Goal: Transaction & Acquisition: Purchase product/service

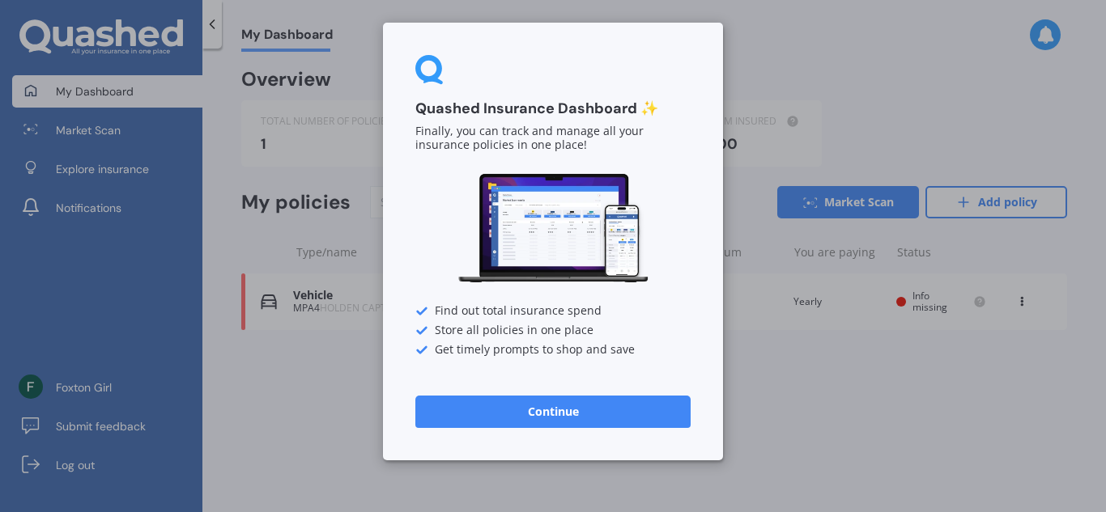
click at [644, 409] on button "Continue" at bounding box center [552, 412] width 275 height 32
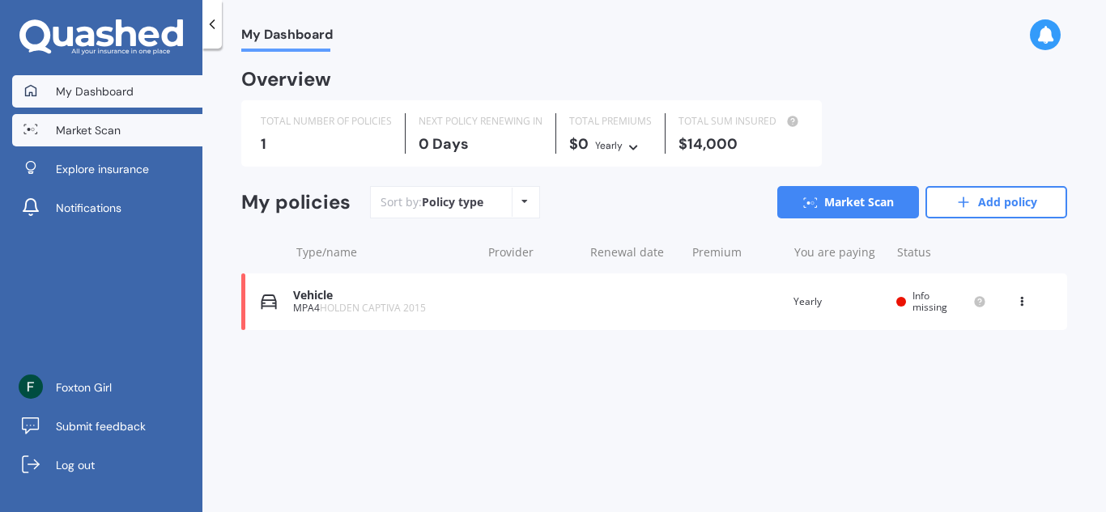
click at [109, 130] on span "Market Scan" at bounding box center [88, 130] width 65 height 16
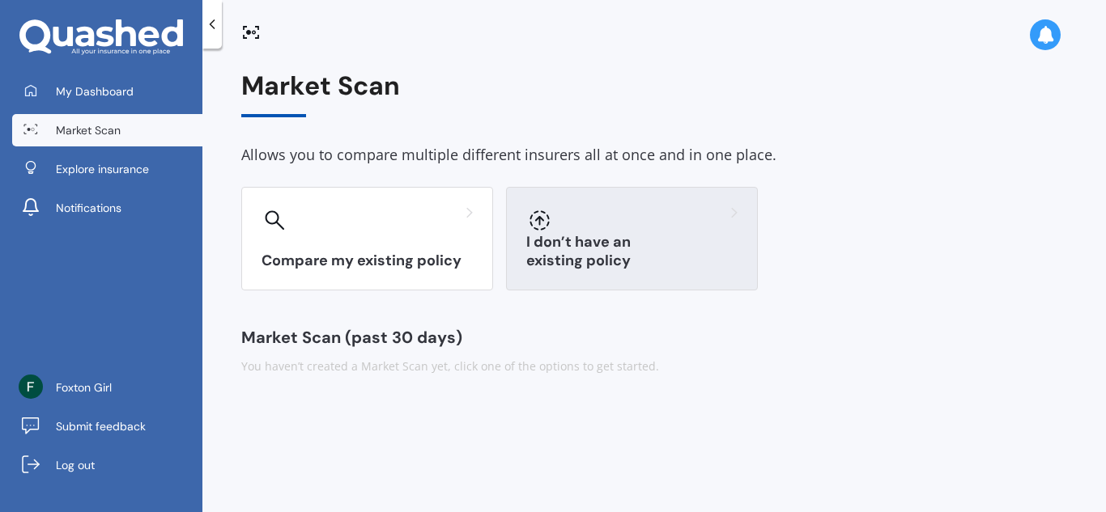
click at [582, 230] on div at bounding box center [631, 220] width 211 height 26
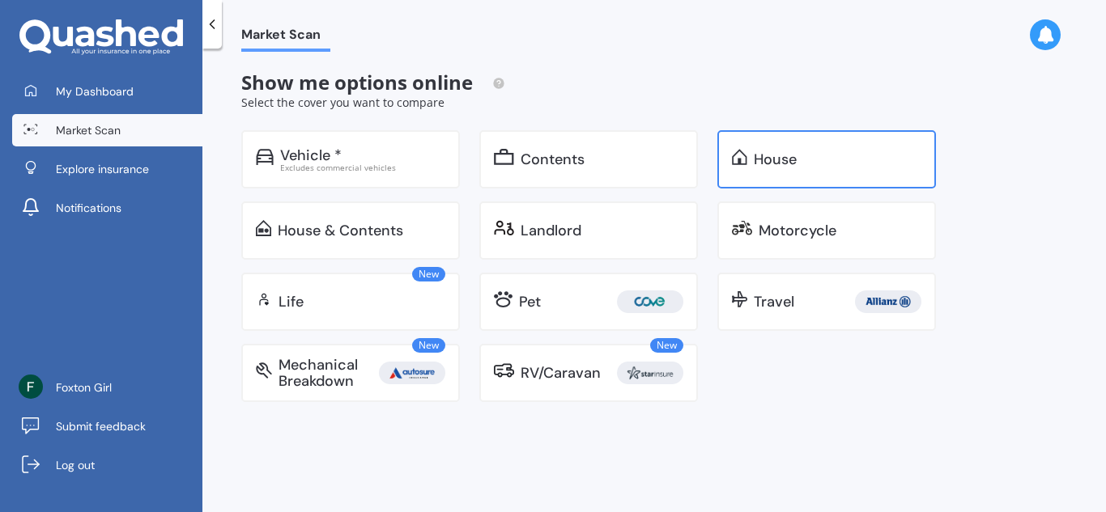
click at [763, 164] on div "House" at bounding box center [775, 159] width 43 height 16
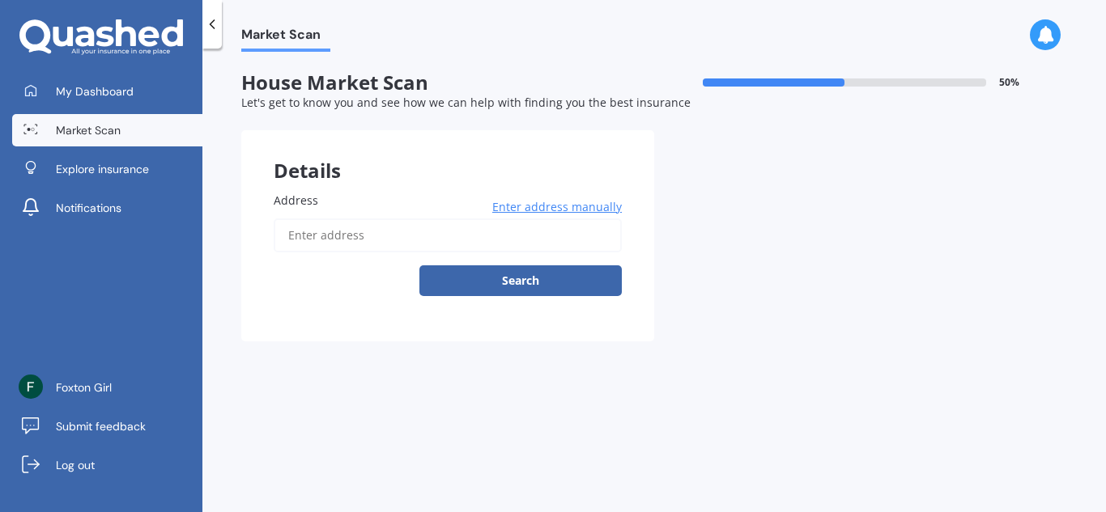
click at [367, 235] on input "Address" at bounding box center [448, 236] width 348 height 34
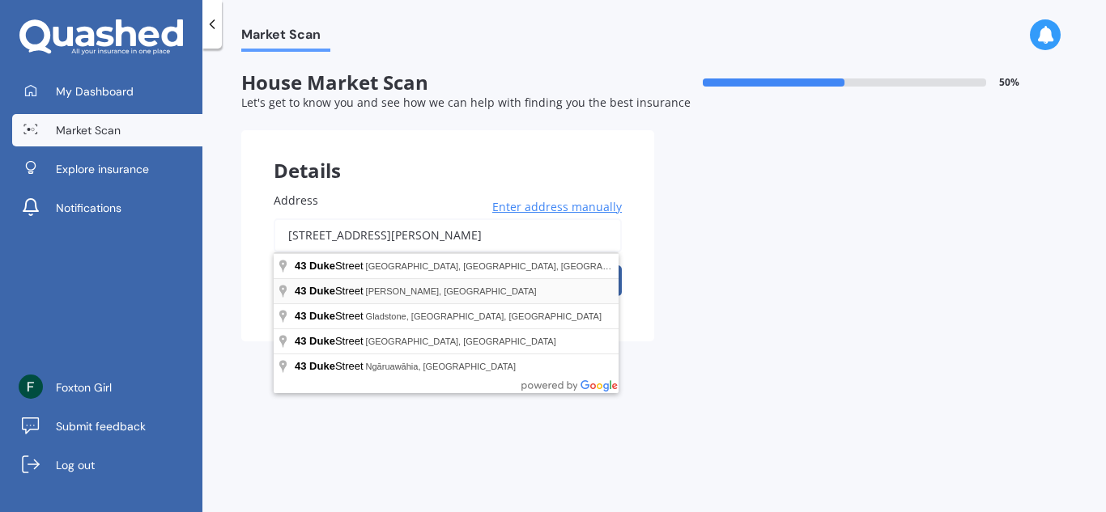
type input "[STREET_ADDRESS][PERSON_NAME]"
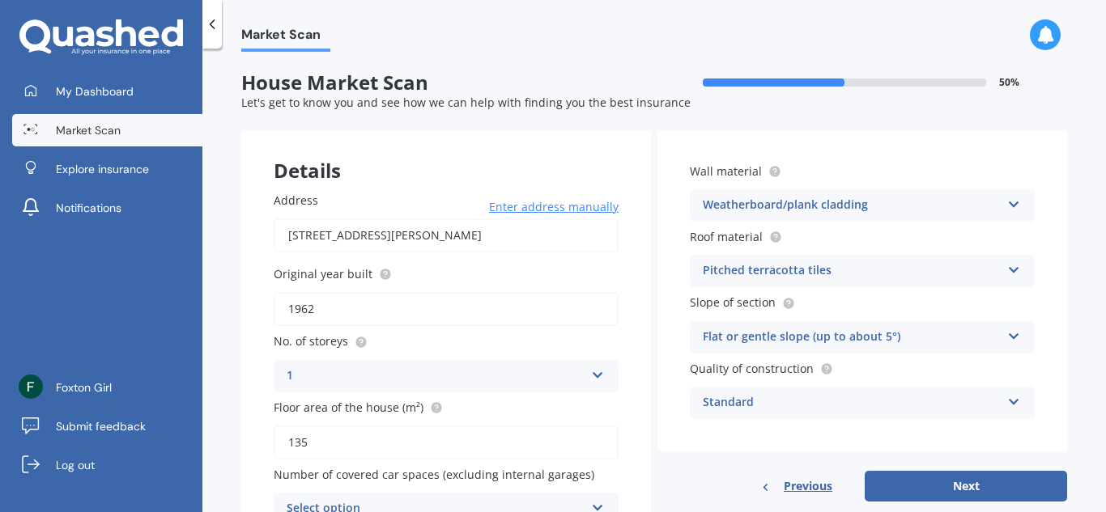
click at [1007, 272] on icon at bounding box center [1014, 267] width 14 height 11
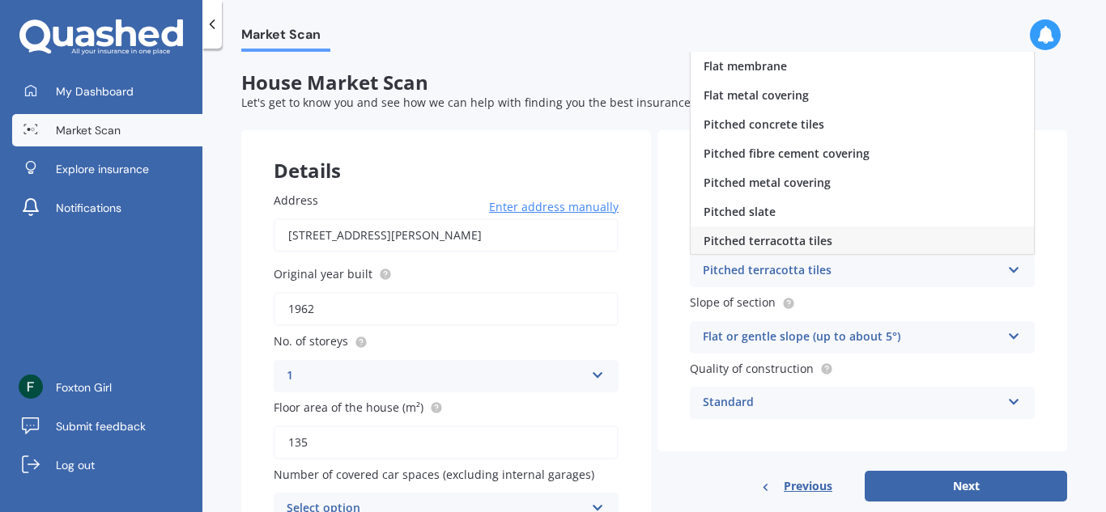
scroll to position [2, 0]
click at [975, 176] on div "Pitched metal covering" at bounding box center [862, 181] width 343 height 29
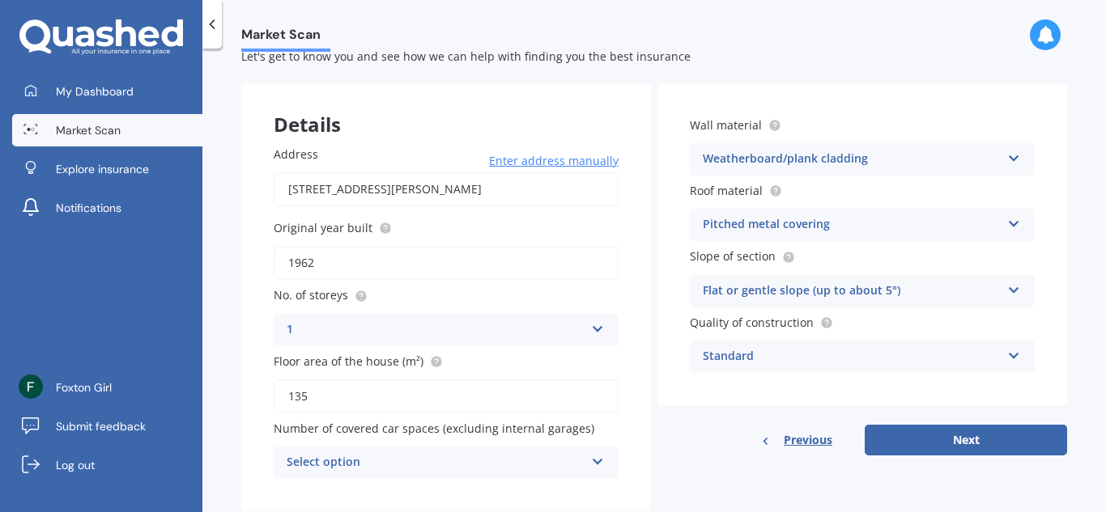
scroll to position [87, 0]
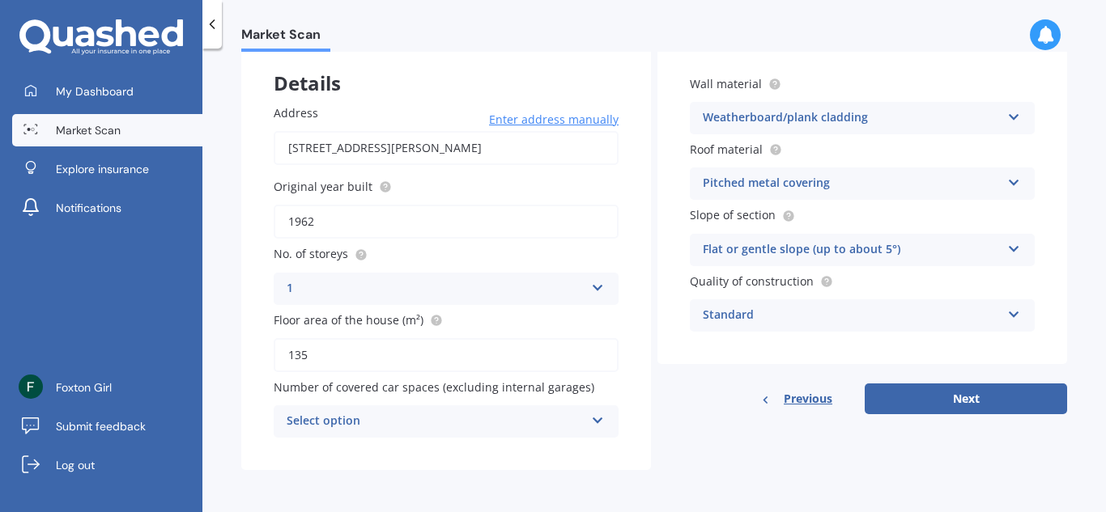
click at [593, 414] on icon at bounding box center [598, 417] width 14 height 11
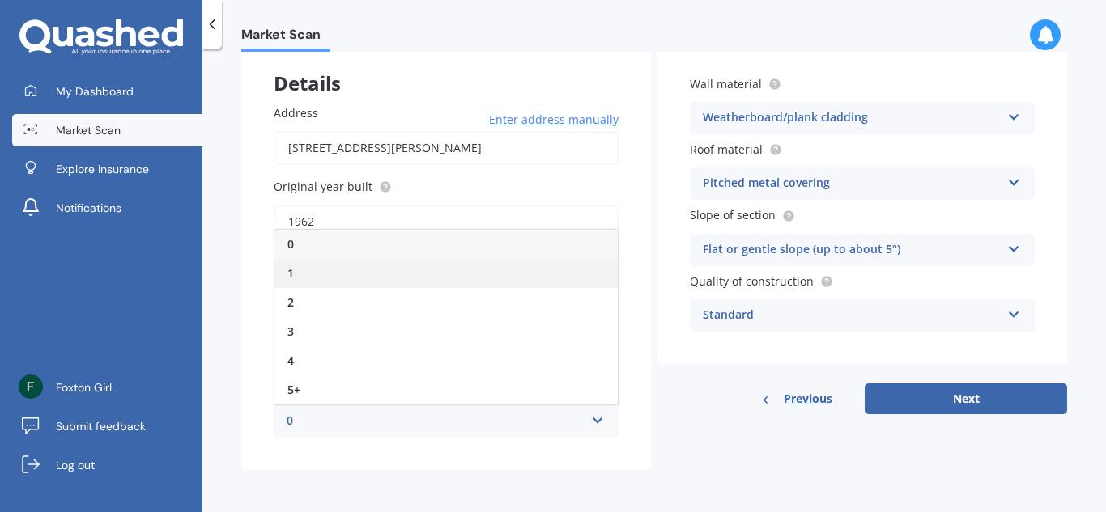
click at [474, 269] on div "1" at bounding box center [445, 273] width 343 height 29
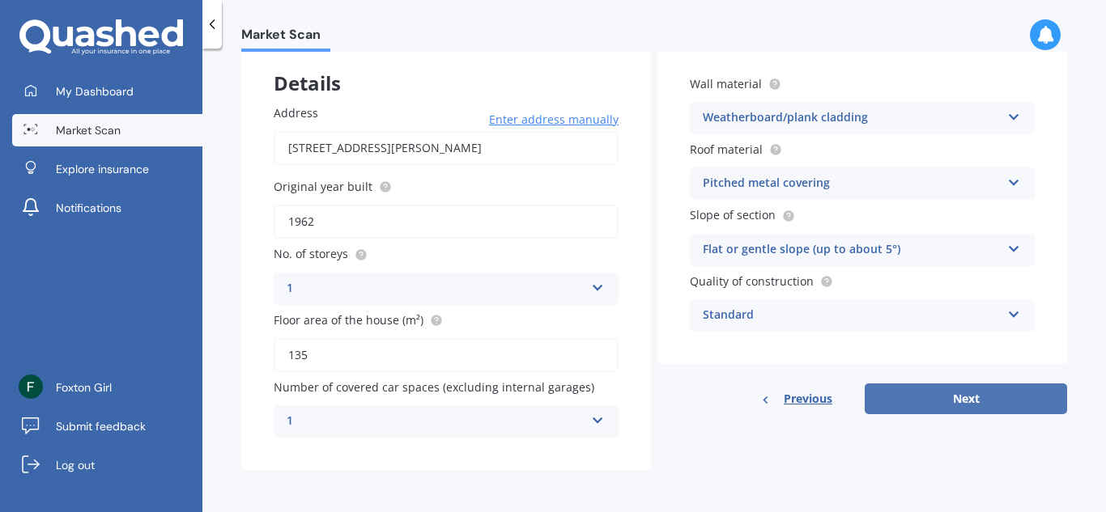
click at [946, 393] on button "Next" at bounding box center [966, 399] width 202 height 31
select select "12"
select select "04"
select select "1968"
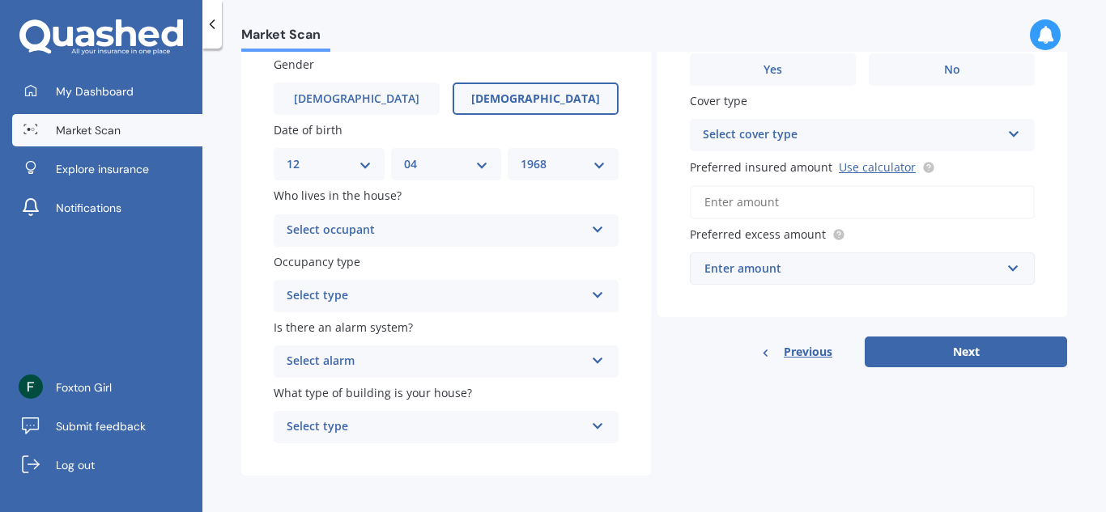
scroll to position [138, 0]
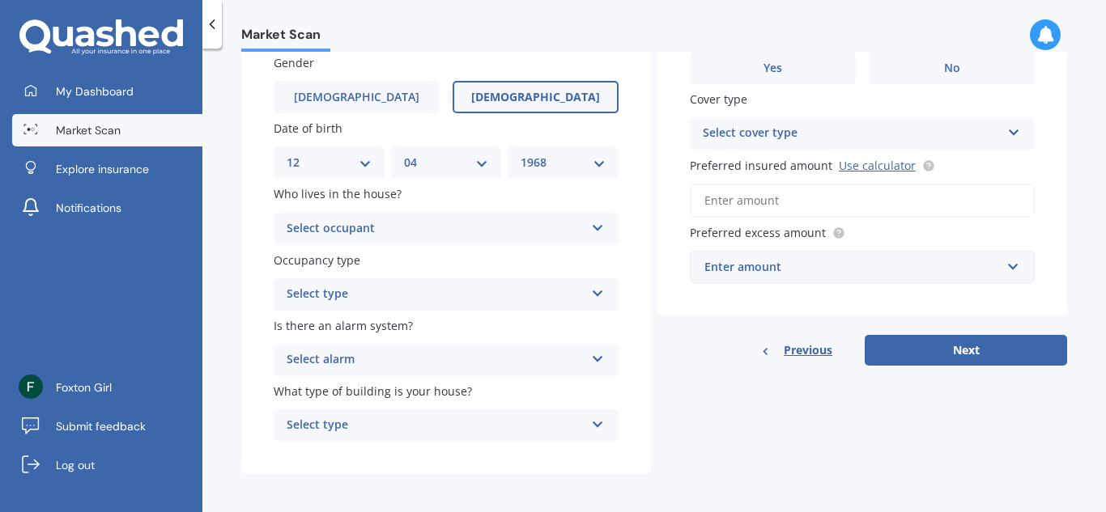
click at [596, 226] on icon at bounding box center [598, 224] width 14 height 11
click at [566, 261] on div "Owner" at bounding box center [445, 260] width 343 height 29
click at [593, 291] on icon at bounding box center [598, 290] width 14 height 11
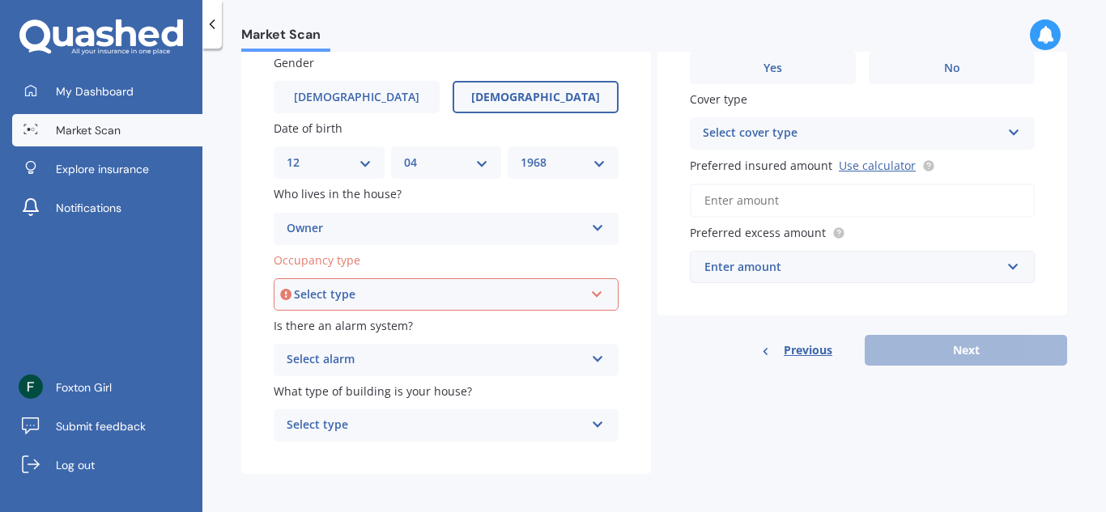
click at [593, 291] on icon at bounding box center [597, 291] width 14 height 11
click at [590, 322] on div "Permanent" at bounding box center [446, 325] width 342 height 29
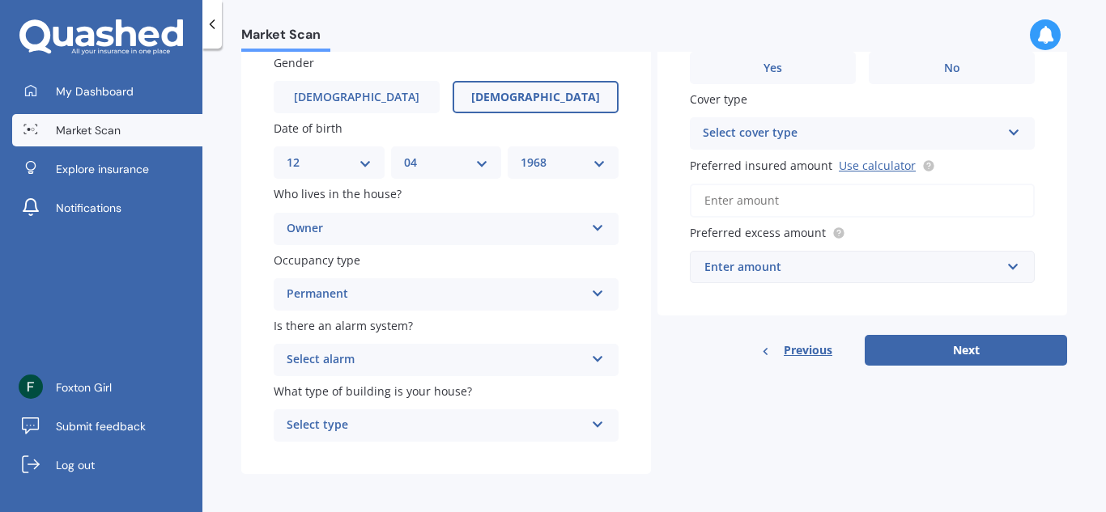
click at [596, 368] on div "Select alarm Yes, monitored Yes, not monitored No" at bounding box center [446, 360] width 345 height 32
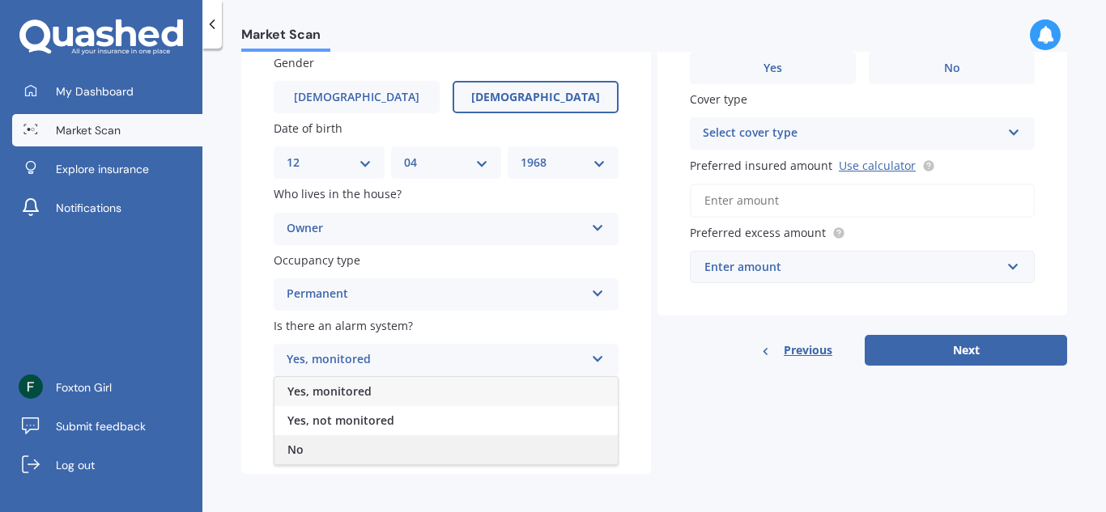
click at [581, 446] on div "No" at bounding box center [445, 450] width 343 height 29
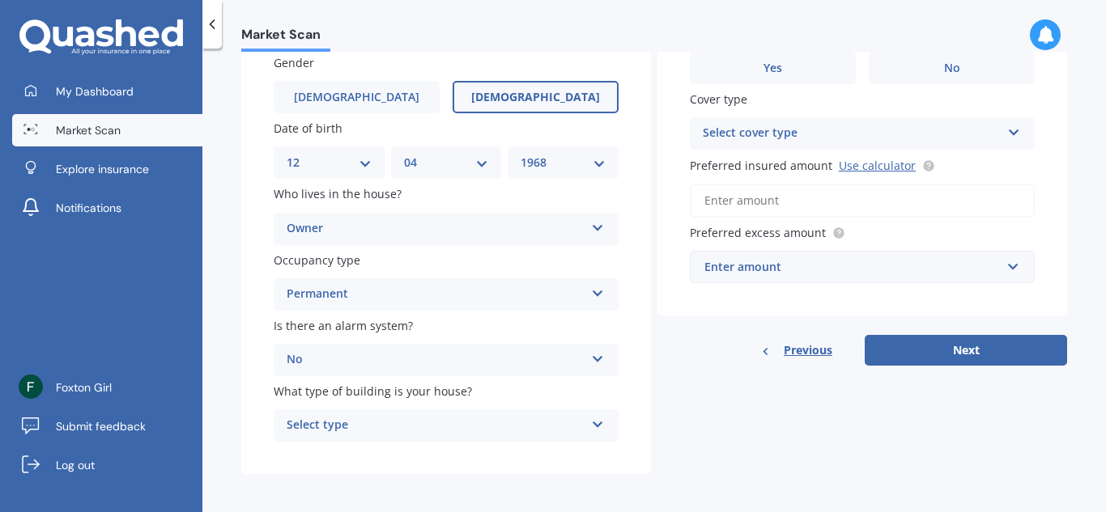
drag, startPoint x: 595, startPoint y: 425, endPoint x: 563, endPoint y: 426, distance: 32.4
click at [563, 426] on div "Select type" at bounding box center [436, 425] width 298 height 19
click at [551, 339] on div "Freestanding" at bounding box center [445, 335] width 343 height 29
click at [1007, 134] on icon at bounding box center [1014, 129] width 14 height 11
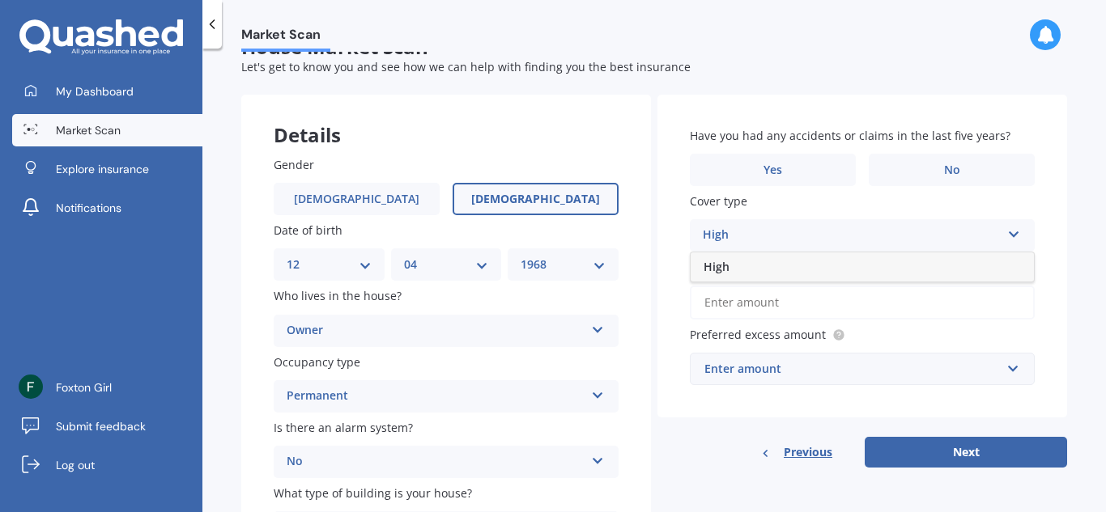
scroll to position [23, 0]
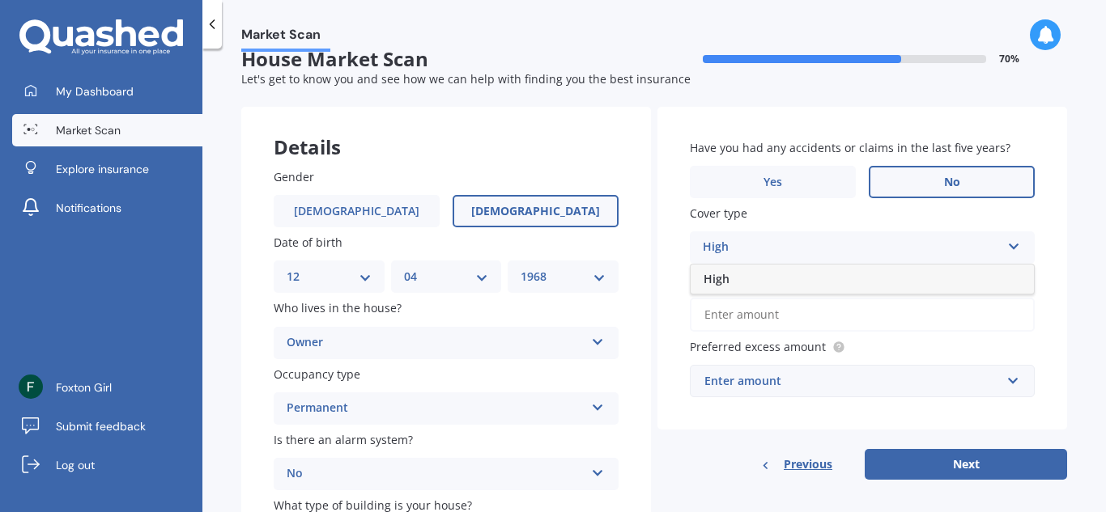
click at [959, 172] on label "No" at bounding box center [952, 182] width 166 height 32
click at [0, 0] on input "No" at bounding box center [0, 0] width 0 height 0
click at [1007, 240] on icon at bounding box center [1014, 243] width 14 height 11
click at [763, 312] on input "Preferred insured amount Use calculator" at bounding box center [862, 315] width 345 height 34
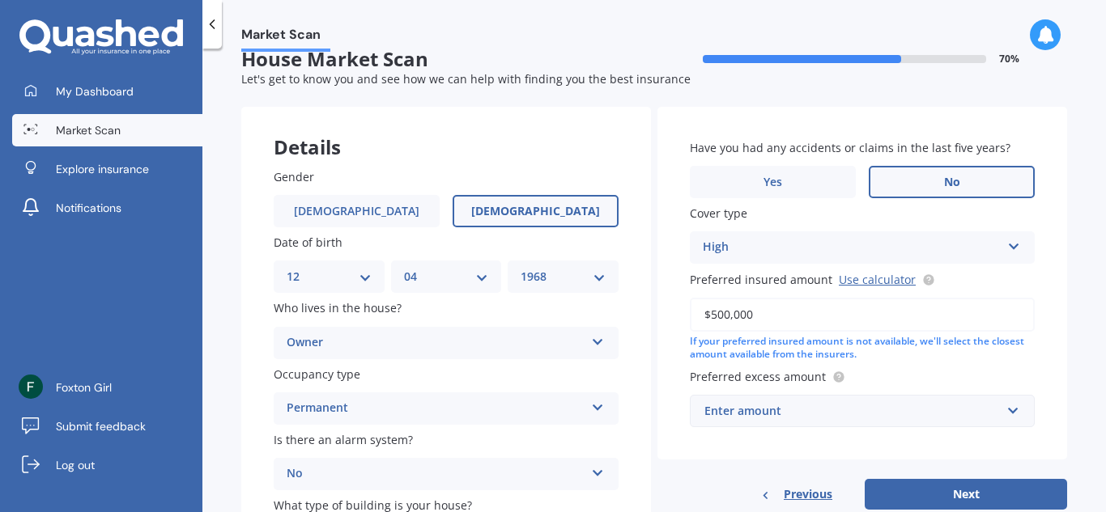
type input "$500,000"
click at [1007, 406] on input "text" at bounding box center [856, 411] width 330 height 31
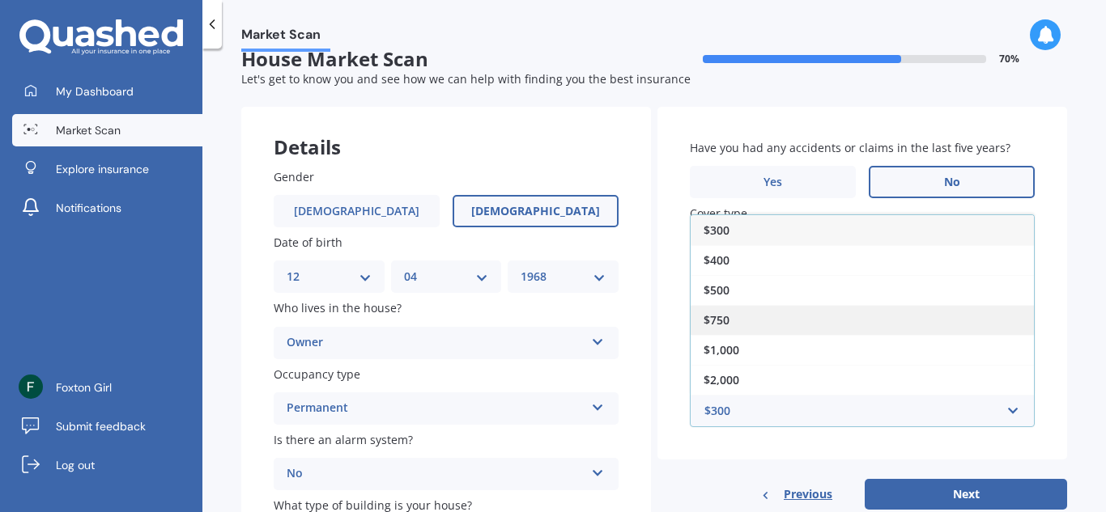
click at [981, 321] on div "$750" at bounding box center [862, 320] width 343 height 30
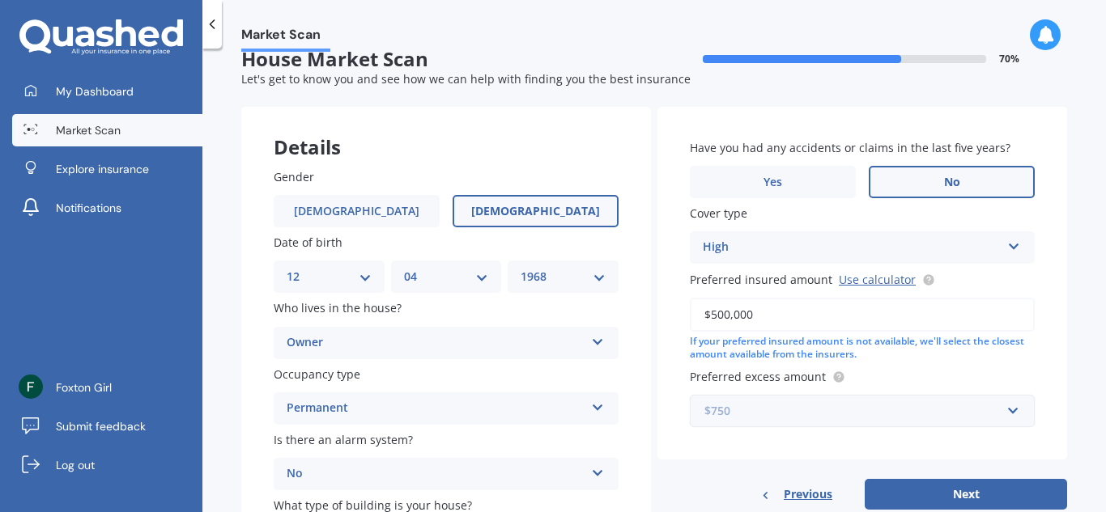
click at [997, 413] on input "text" at bounding box center [856, 411] width 330 height 31
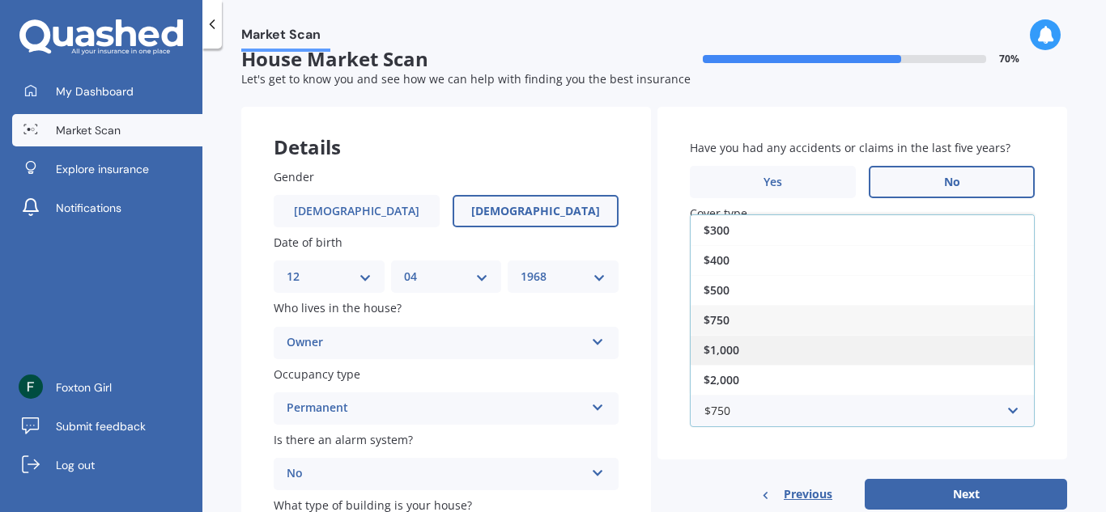
click at [952, 345] on div "$1,000" at bounding box center [862, 350] width 343 height 30
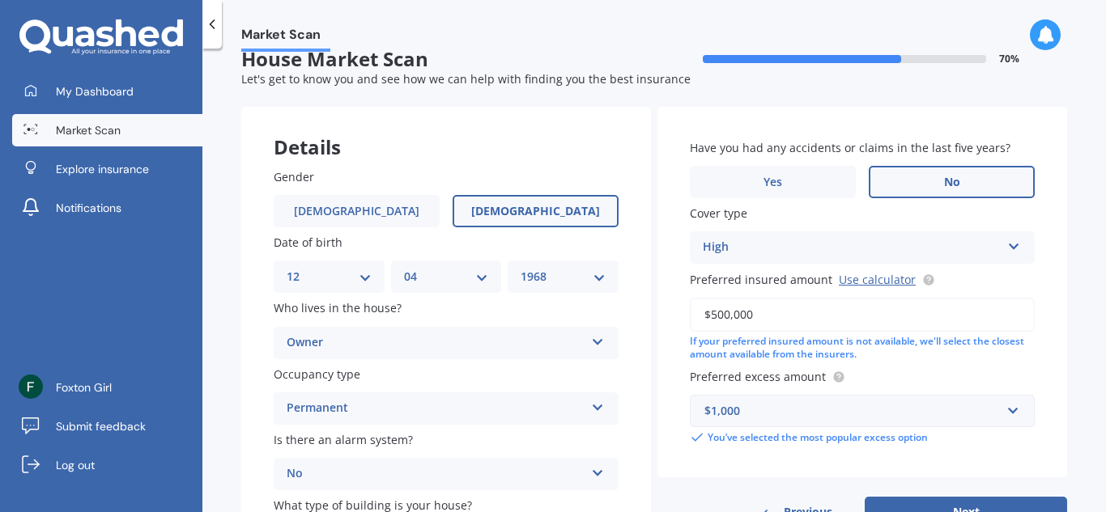
scroll to position [142, 0]
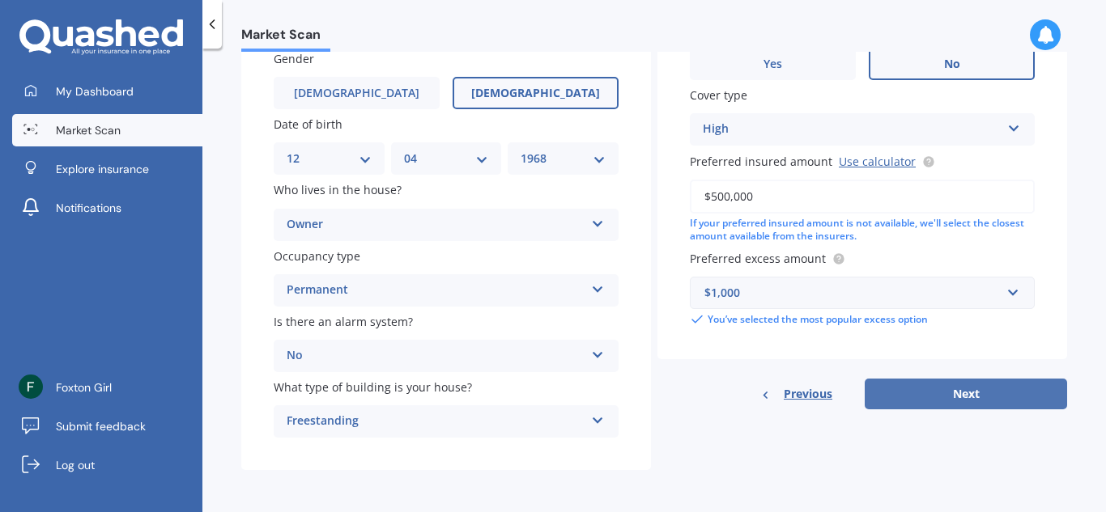
click at [963, 395] on button "Next" at bounding box center [966, 394] width 202 height 31
select select "12"
select select "04"
select select "1968"
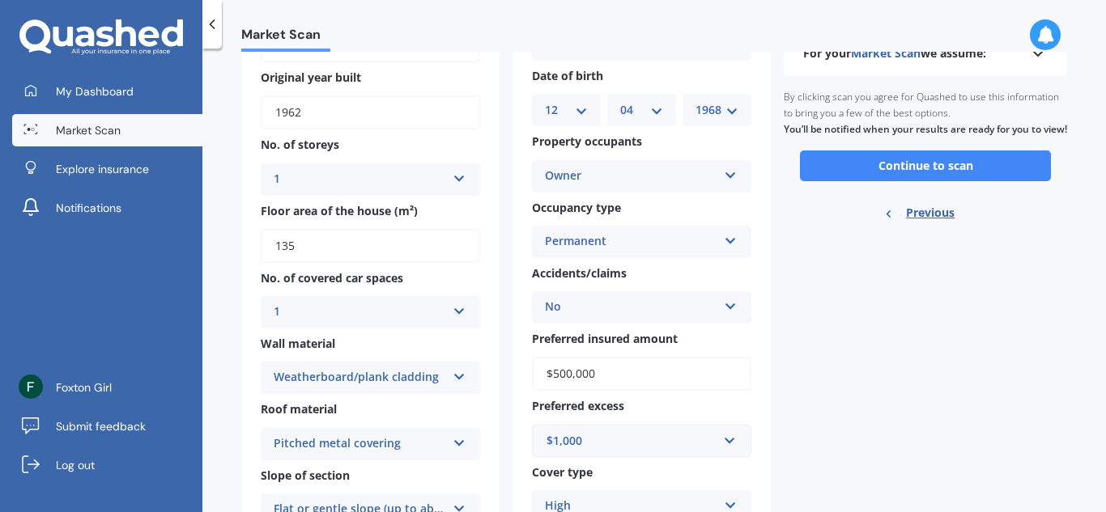
scroll to position [0, 0]
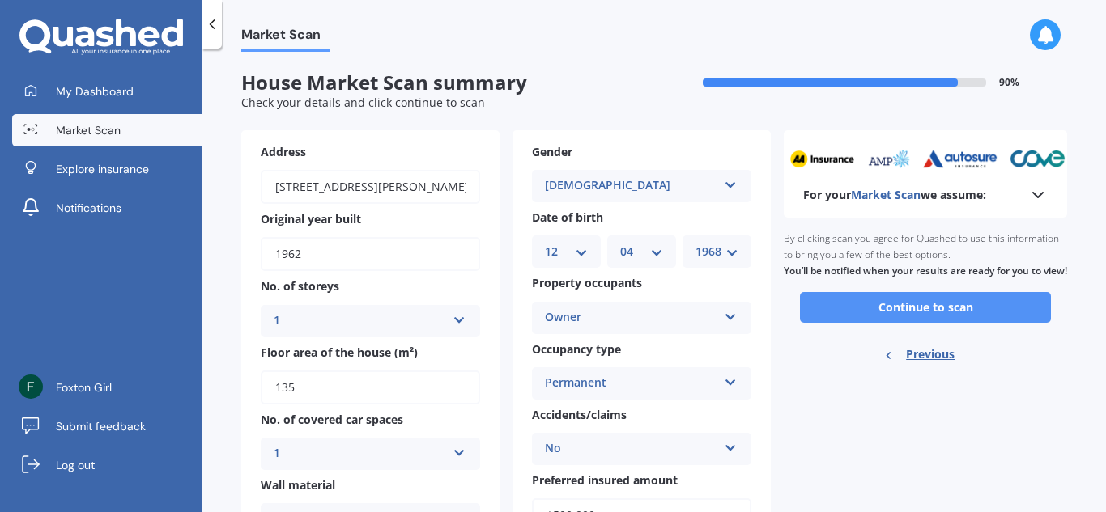
click at [922, 323] on button "Continue to scan" at bounding box center [925, 307] width 251 height 31
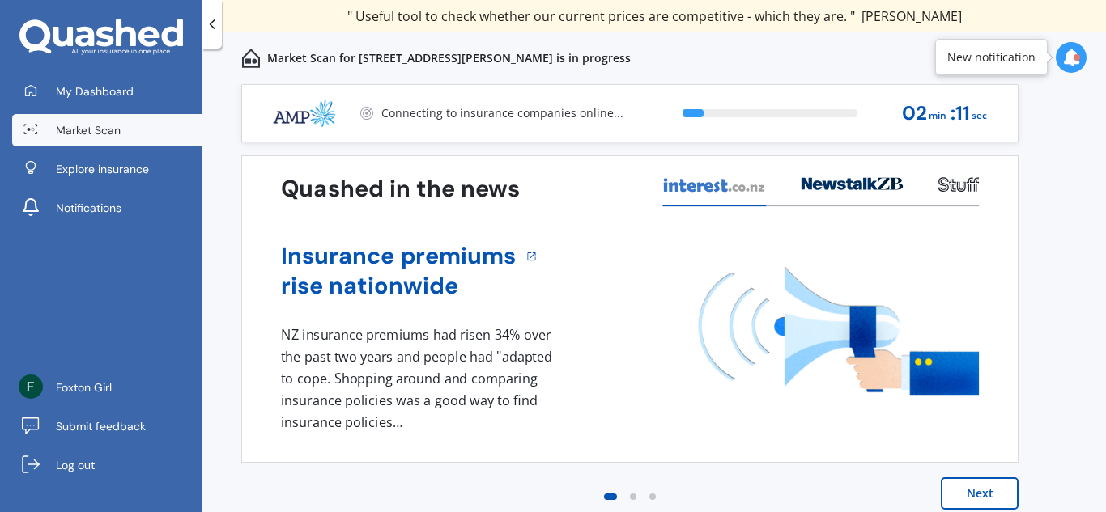
click at [976, 488] on button "Next" at bounding box center [980, 494] width 78 height 32
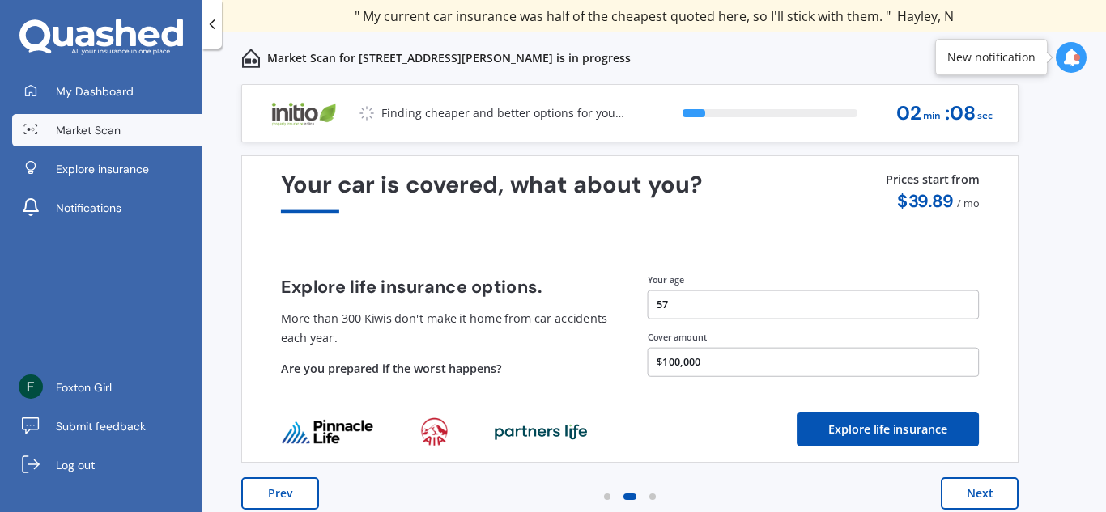
click at [976, 488] on button "Next" at bounding box center [980, 494] width 78 height 32
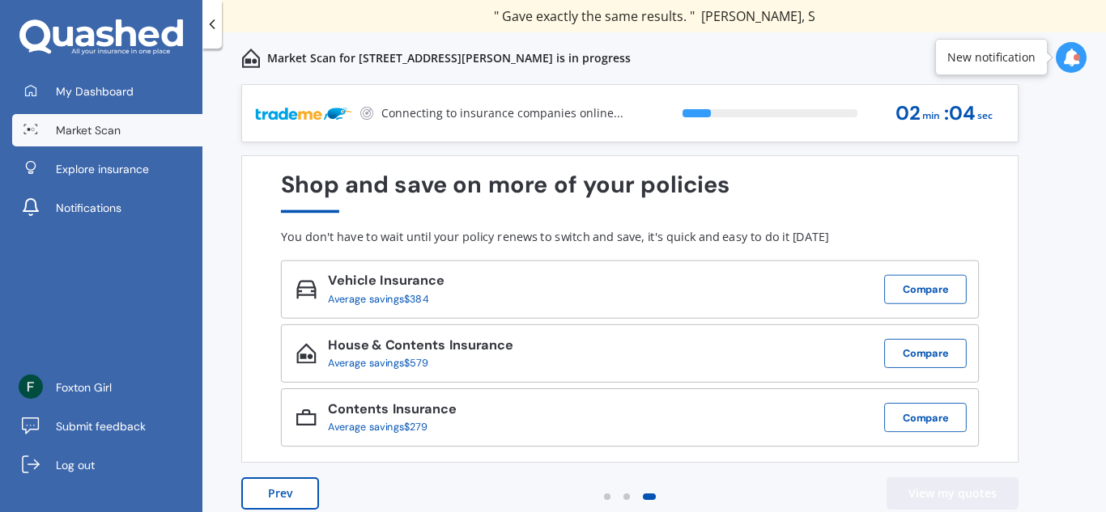
click at [976, 488] on button "View my quotes" at bounding box center [953, 494] width 132 height 32
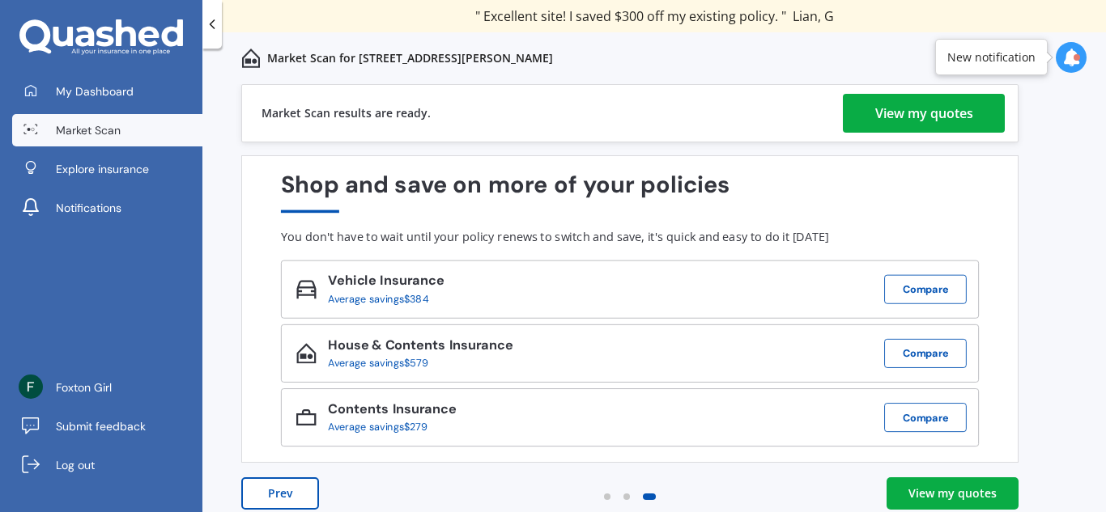
click at [957, 113] on div "View my quotes" at bounding box center [924, 113] width 98 height 39
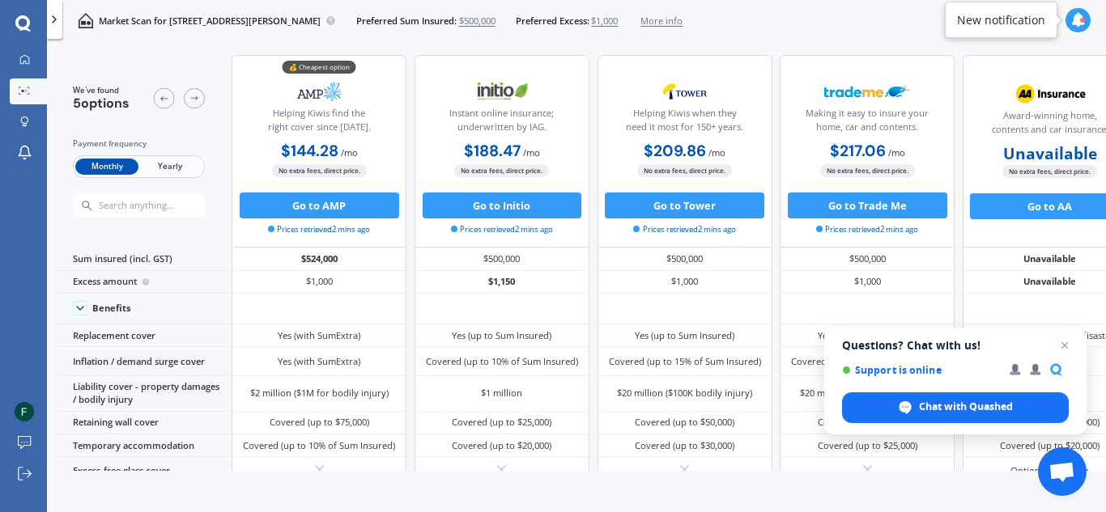
drag, startPoint x: 925, startPoint y: 461, endPoint x: 1010, endPoint y: 470, distance: 85.4
click at [1010, 470] on div "We've found 5 options Payment frequency Monthly Yearly 💰 Cheapest option Helpin…" at bounding box center [581, 258] width 1049 height 427
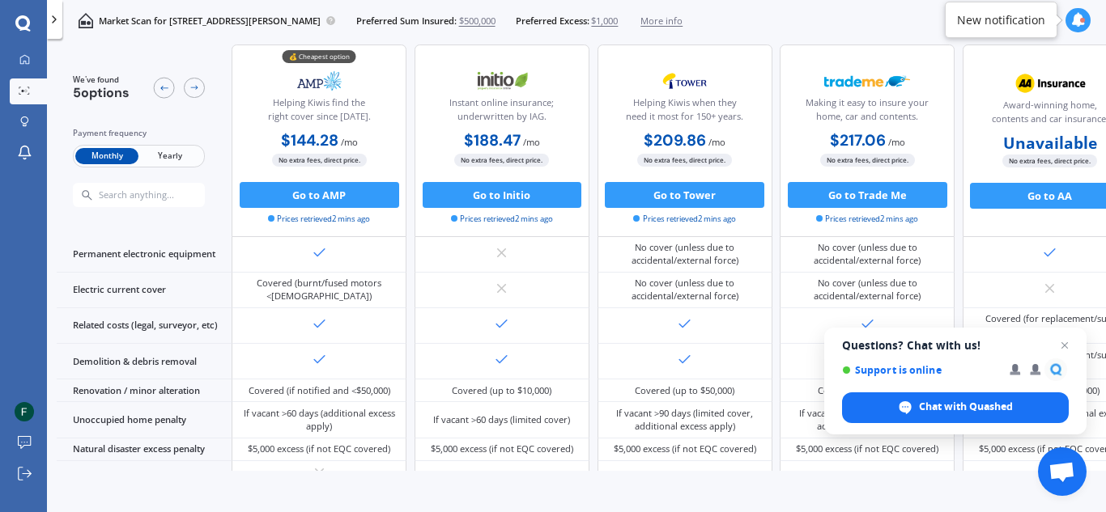
scroll to position [147, 0]
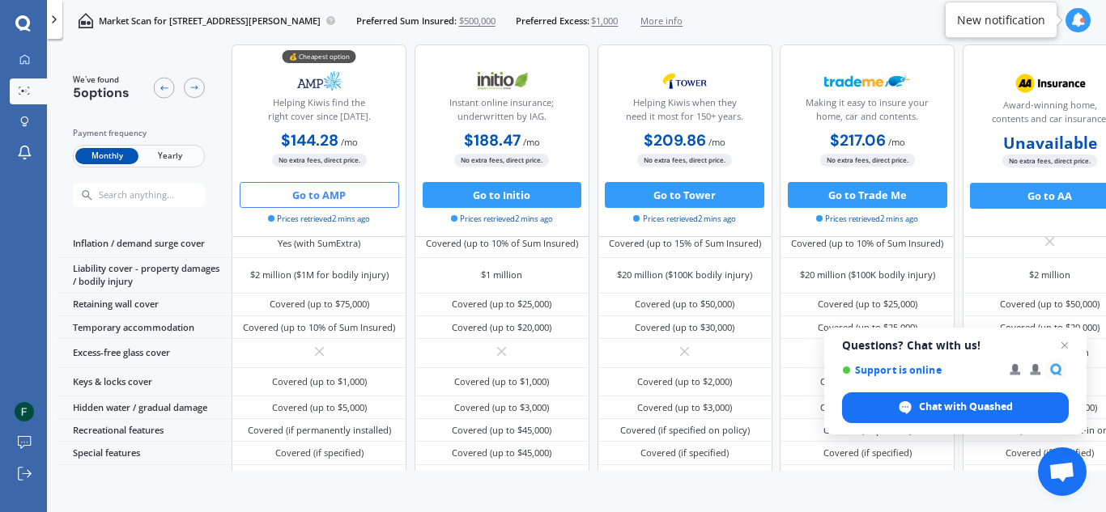
click at [322, 191] on button "Go to AMP" at bounding box center [319, 195] width 159 height 26
